Goal: Task Accomplishment & Management: Complete application form

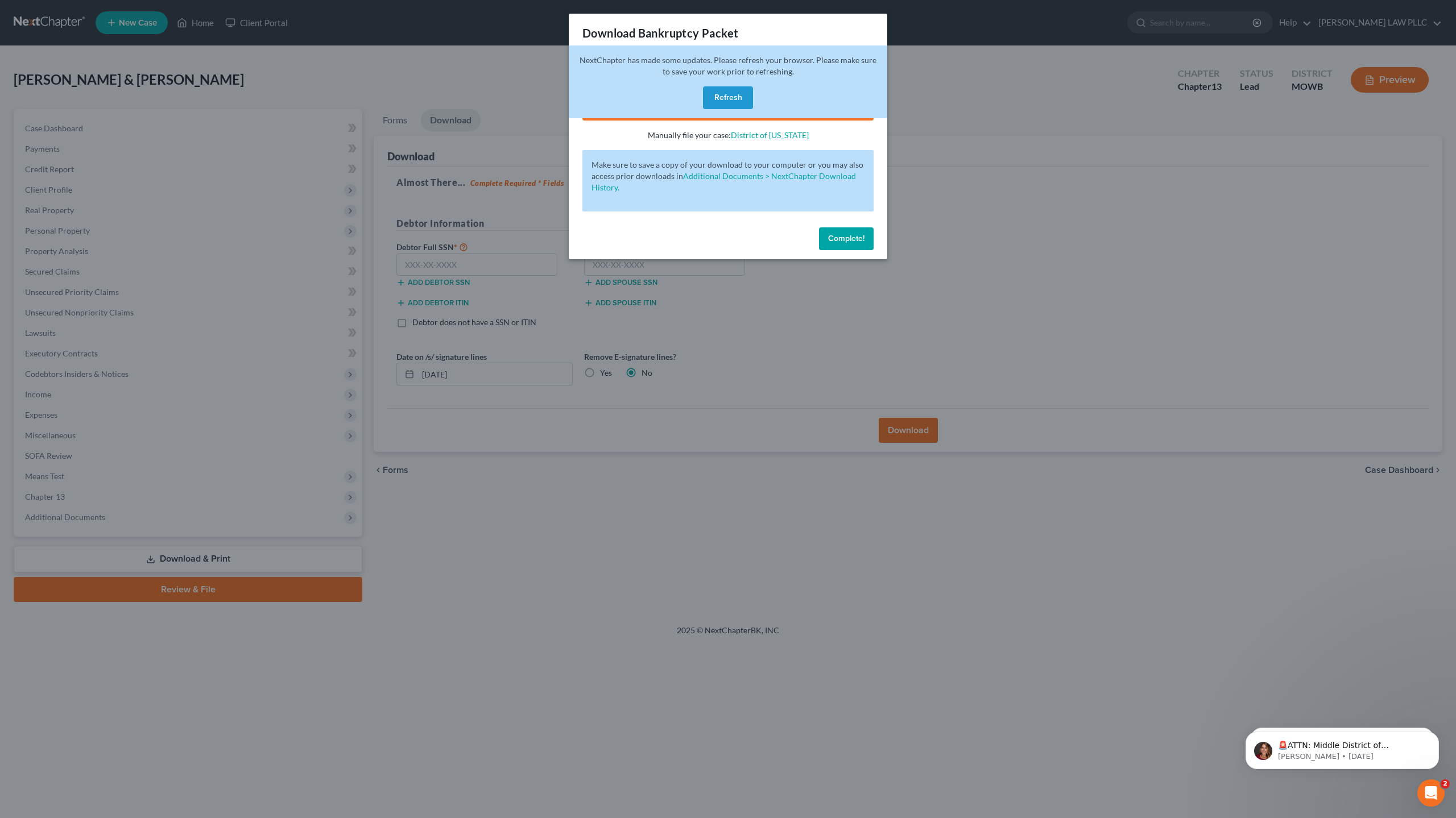
click at [726, 99] on button "Refresh" at bounding box center [728, 97] width 50 height 22
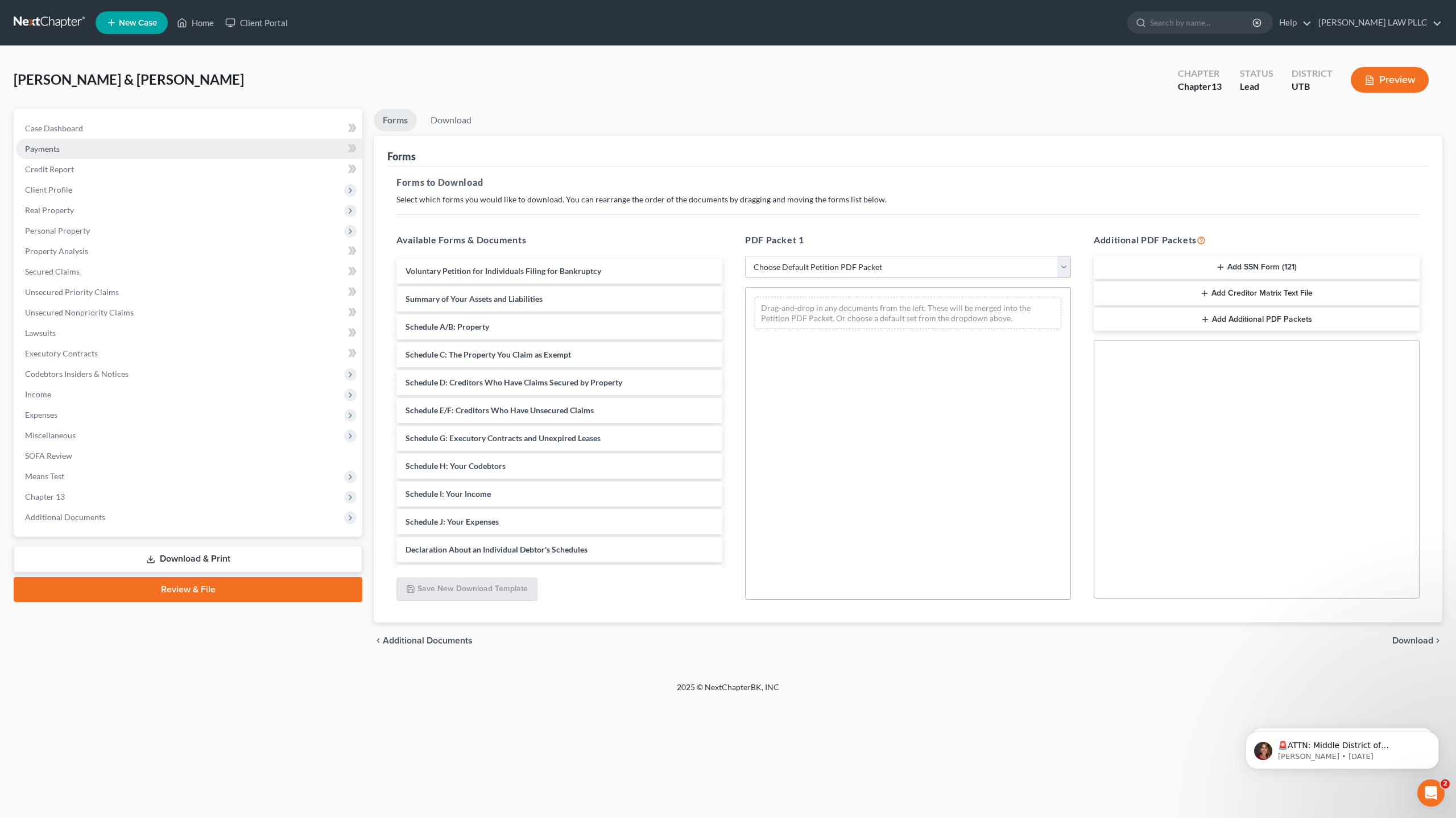
click at [62, 152] on link "Payments" at bounding box center [189, 149] width 346 height 21
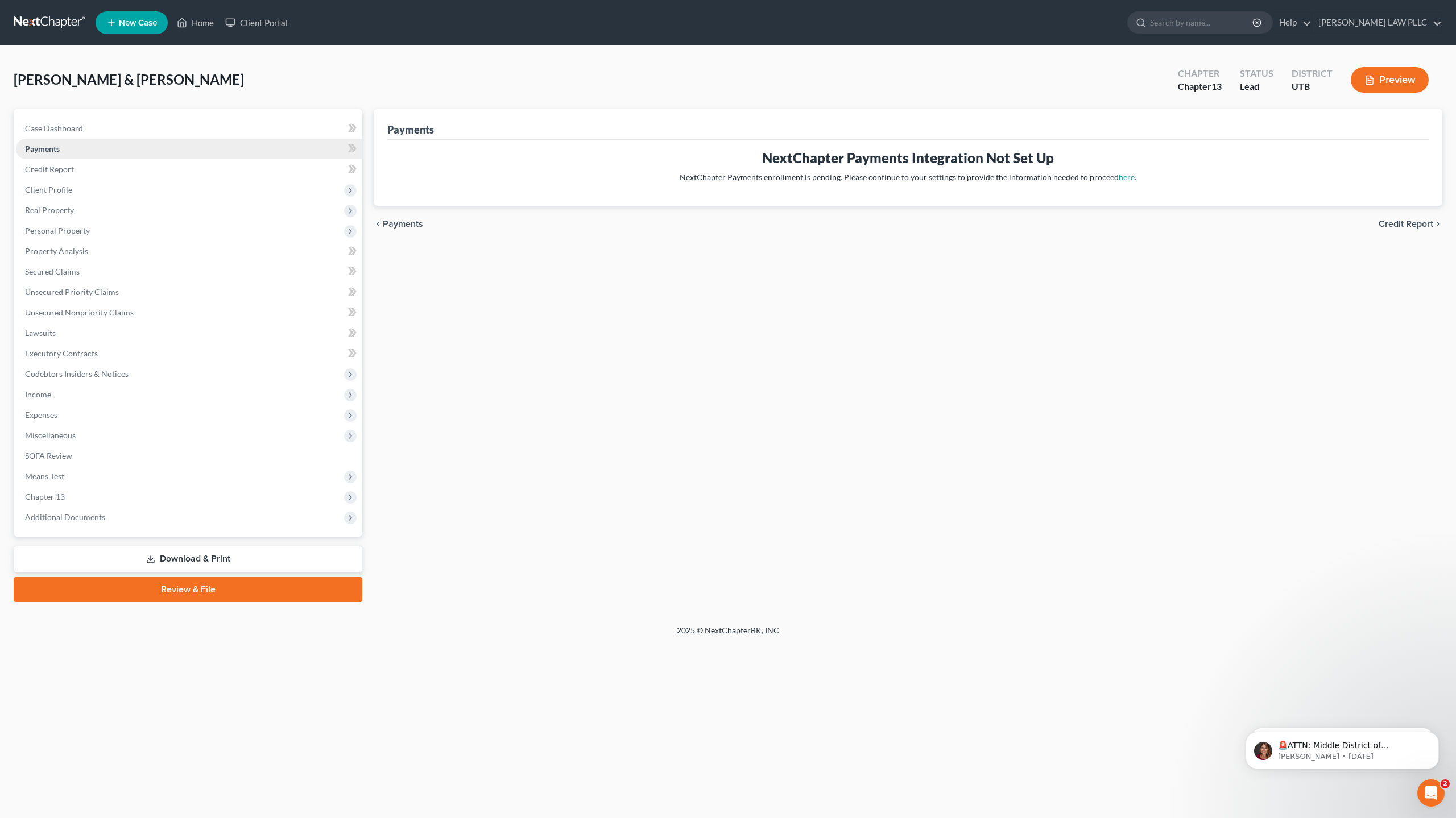
click at [62, 152] on link "Payments" at bounding box center [189, 149] width 346 height 21
click at [71, 192] on span "Client Profile" at bounding box center [189, 190] width 346 height 21
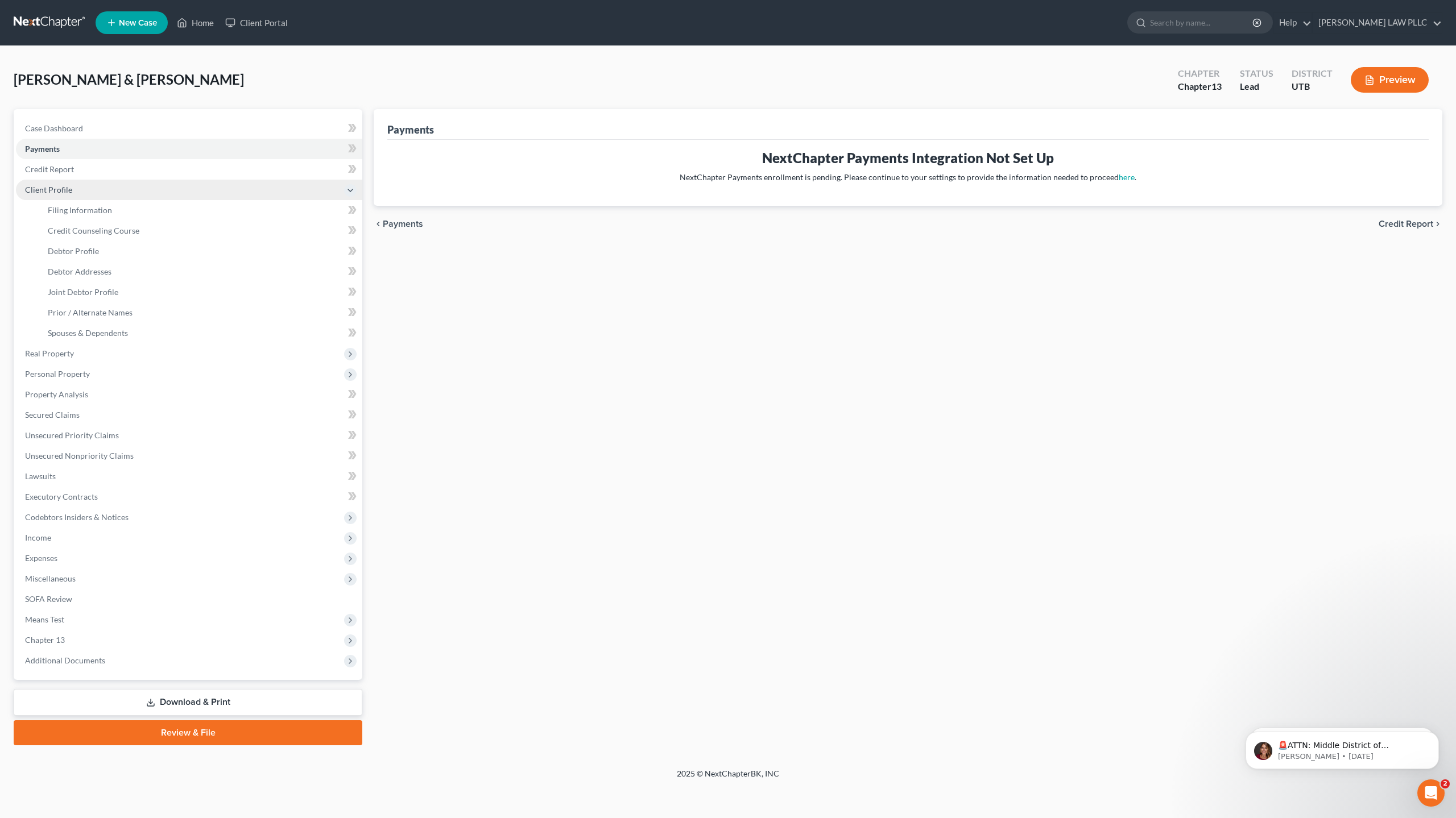
click at [71, 192] on span "Client Profile" at bounding box center [189, 190] width 346 height 21
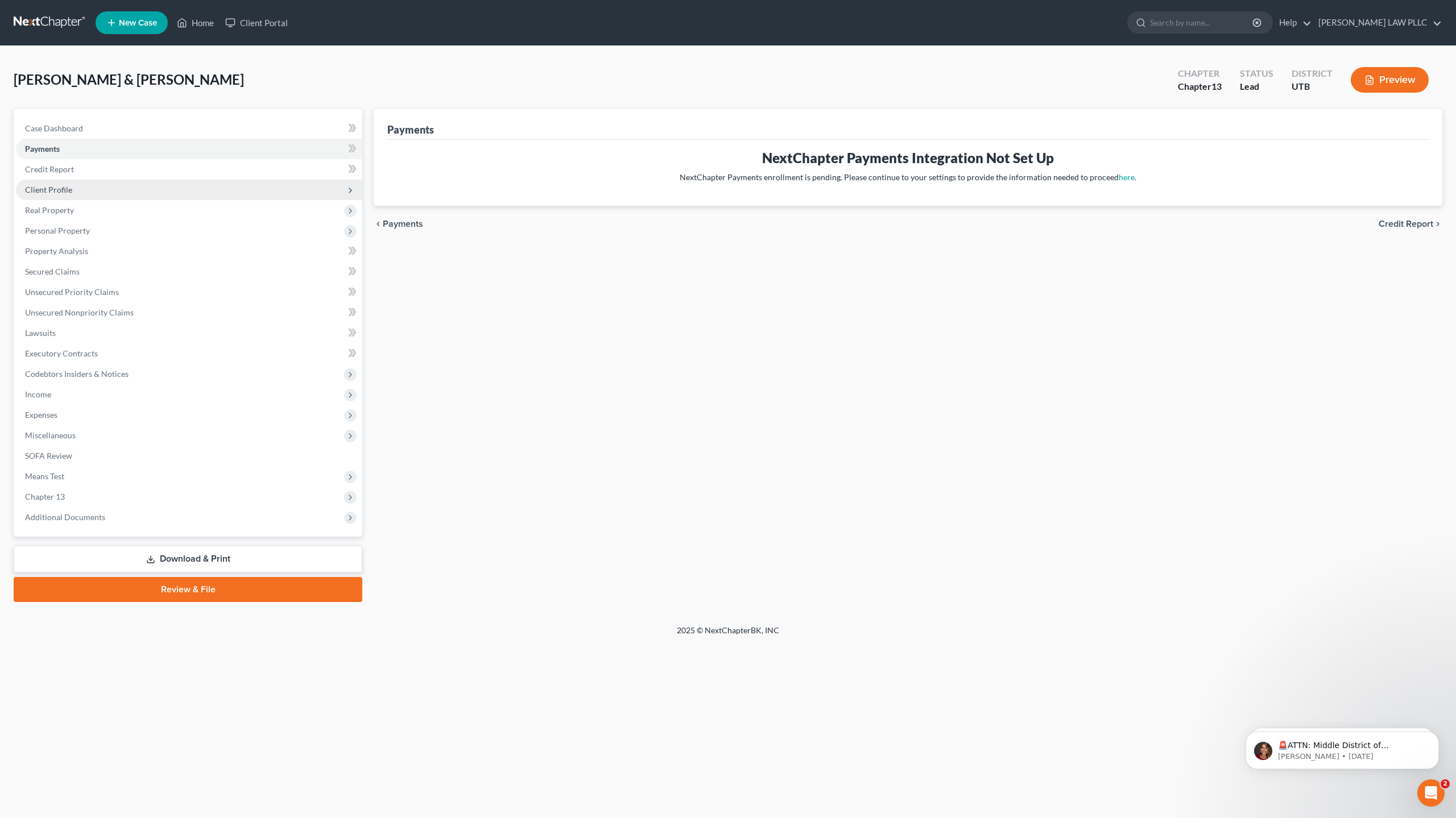
click at [71, 192] on span "Client Profile" at bounding box center [189, 190] width 346 height 21
click at [62, 188] on span "Client Profile" at bounding box center [48, 190] width 47 height 10
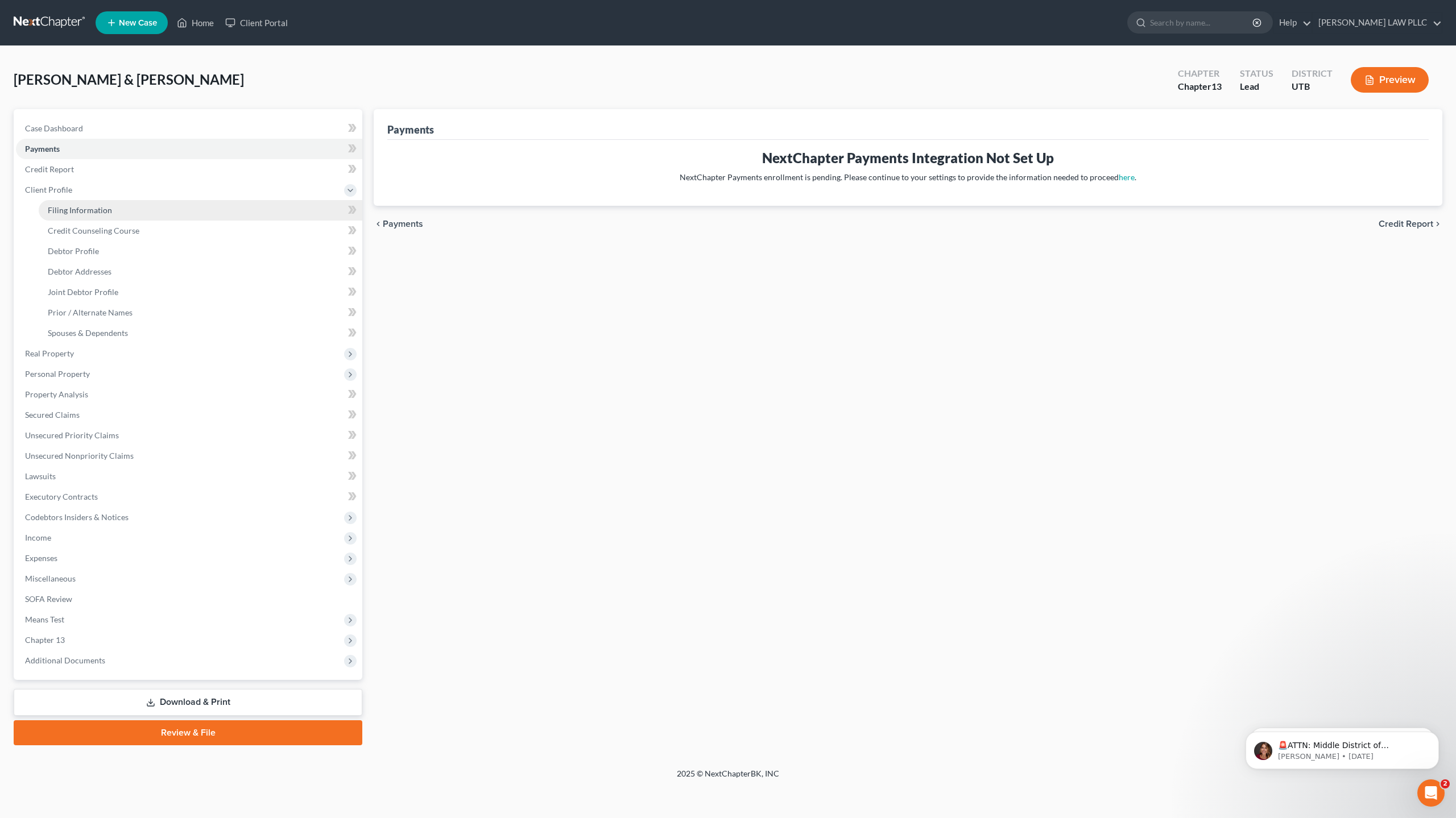
click at [115, 215] on link "Filing Information" at bounding box center [201, 210] width 324 height 21
select select "1"
select select "3"
select select "46"
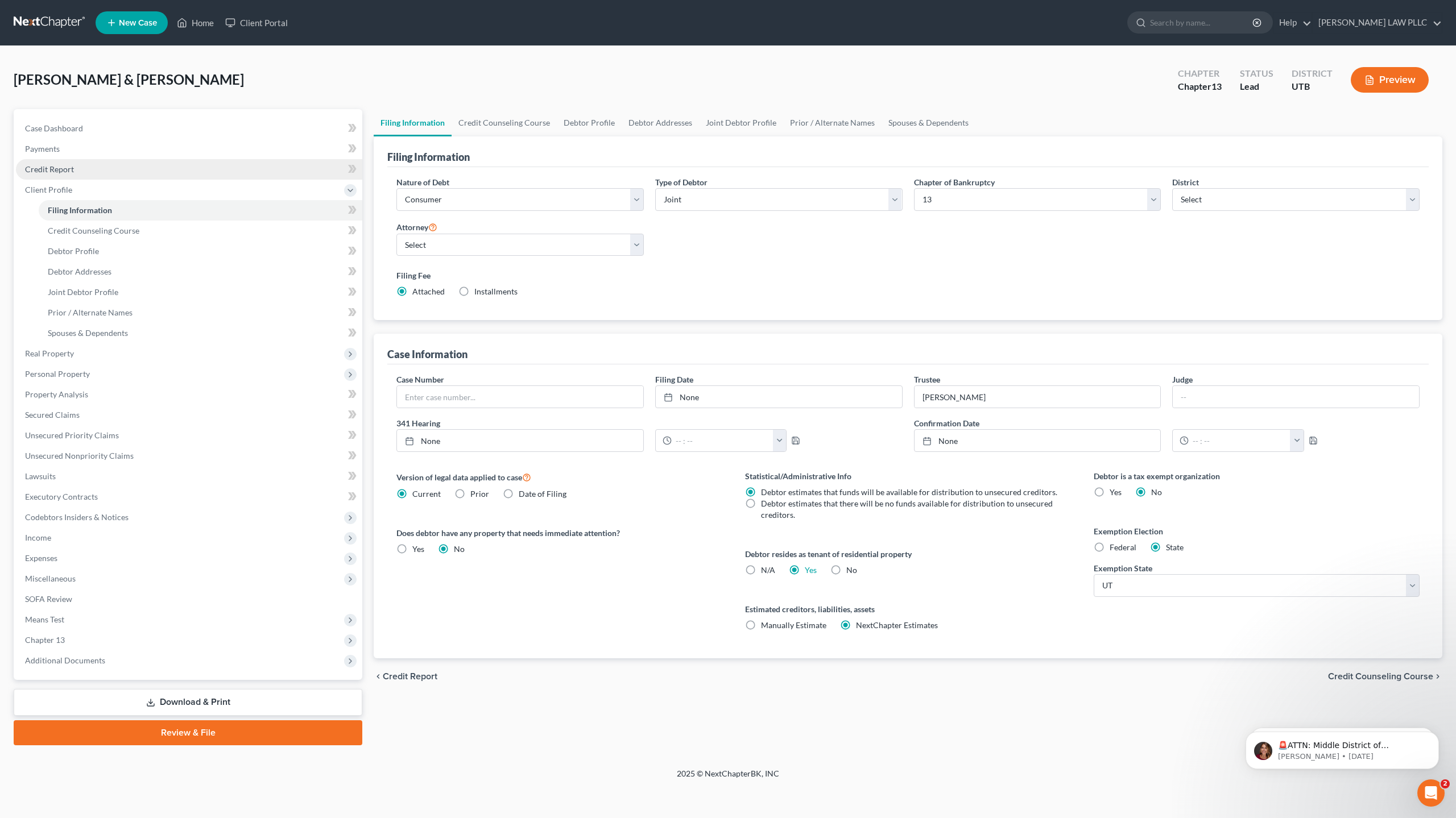
click at [67, 172] on span "Credit Report" at bounding box center [49, 169] width 49 height 10
